Goal: Information Seeking & Learning: Learn about a topic

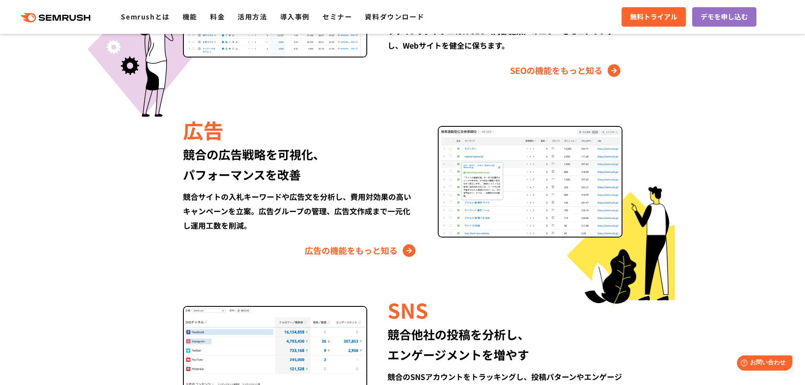
scroll to position [1249, 0]
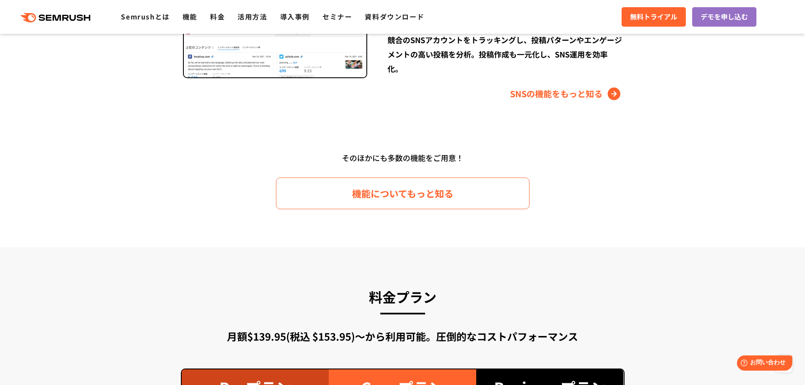
click at [600, 165] on div "そのほかにも多数の機能をご用意！" at bounding box center [403, 158] width 486 height 16
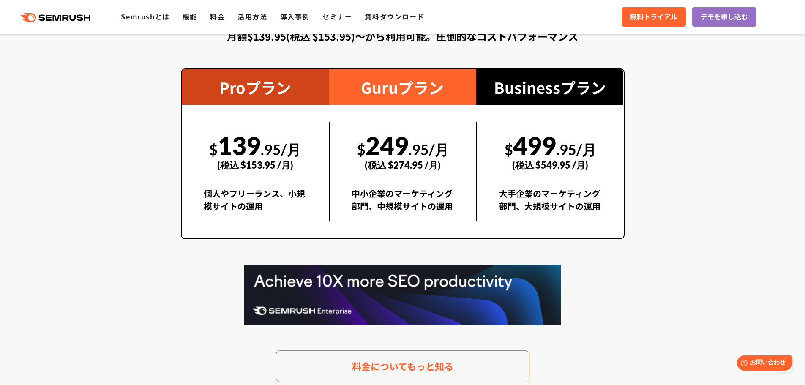
scroll to position [1585, 0]
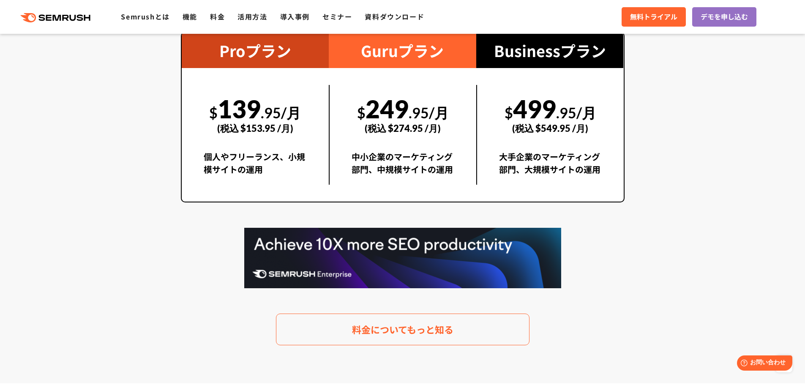
click at [718, 208] on section "料金プラン 月額$139.95(税込 $153.95)〜から利用可能。圧倒的なコストパフォーマンス Proプラン $ 139 .95/月 (税込 $153.9…" at bounding box center [402, 146] width 805 height 473
click at [678, 208] on section "料金プラン 月額$139.95(税込 $153.95)〜から利用可能。圧倒的なコストパフォーマンス Proプラン $ 139 .95/月 (税込 $153.9…" at bounding box center [402, 146] width 805 height 473
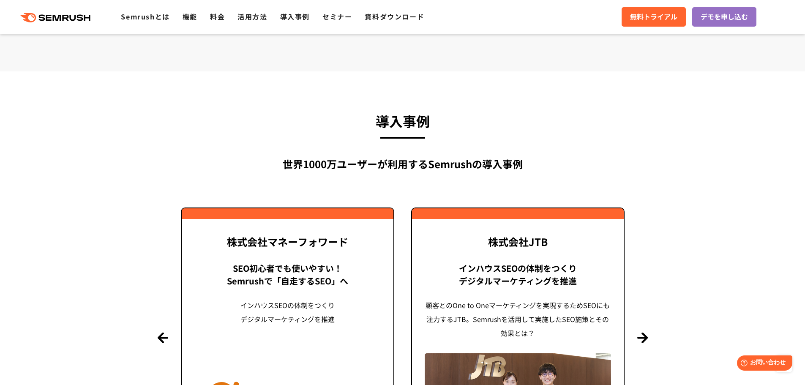
scroll to position [1922, 0]
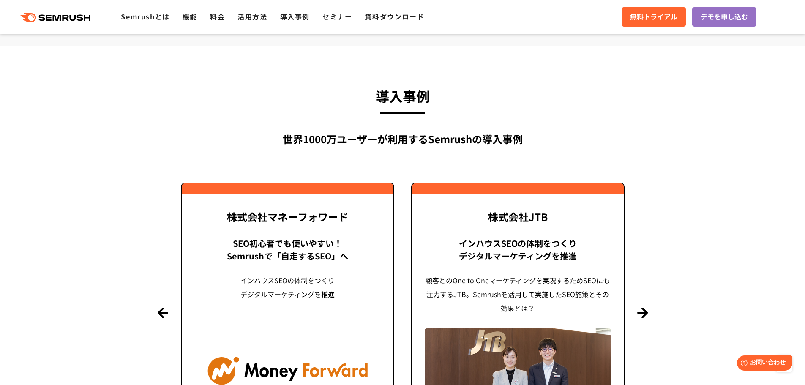
click at [678, 208] on section "導入事例 世界1000万ユーザーが利用する Semrushの導入事例 Previous 株式会社LIXIL 「テクニカルSEOの実践でサイトを健全に Site…" at bounding box center [402, 269] width 805 height 446
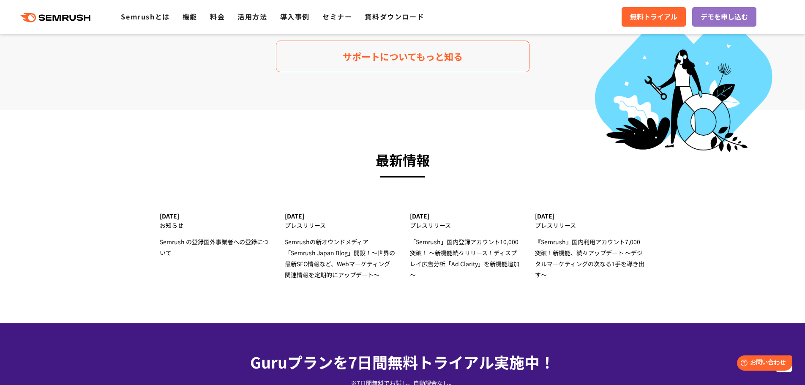
scroll to position [2595, 0]
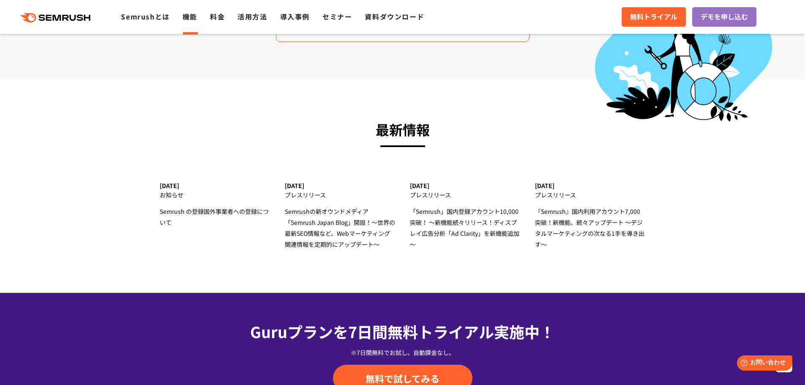
click at [195, 19] on link "機能" at bounding box center [189, 16] width 15 height 10
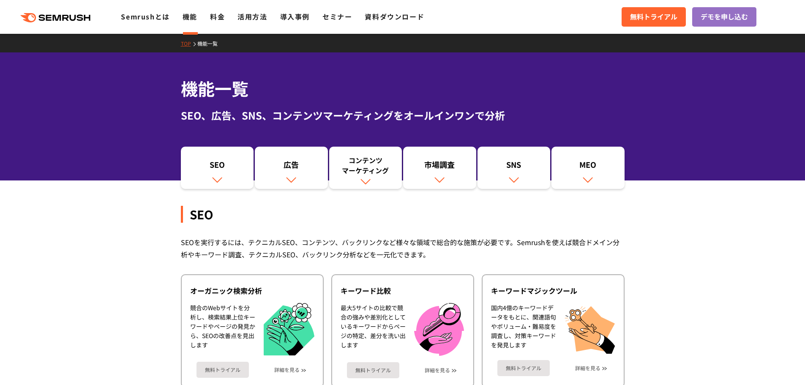
click at [111, 126] on div "機能一覧 SEO、広告、SNS、コンテンツマーケティングをオールインワンで分析" at bounding box center [402, 116] width 805 height 128
click at [84, 132] on div "機能一覧 SEO、広告、SNS、コンテンツマーケティングをオールインワンで分析" at bounding box center [402, 116] width 805 height 128
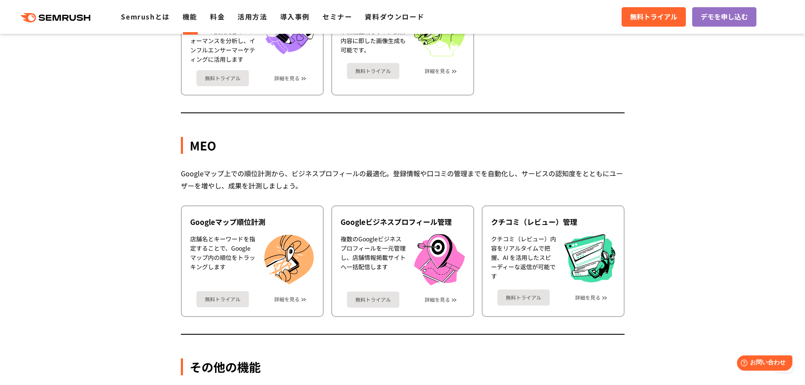
scroll to position [2357, 0]
